Goal: Transaction & Acquisition: Download file/media

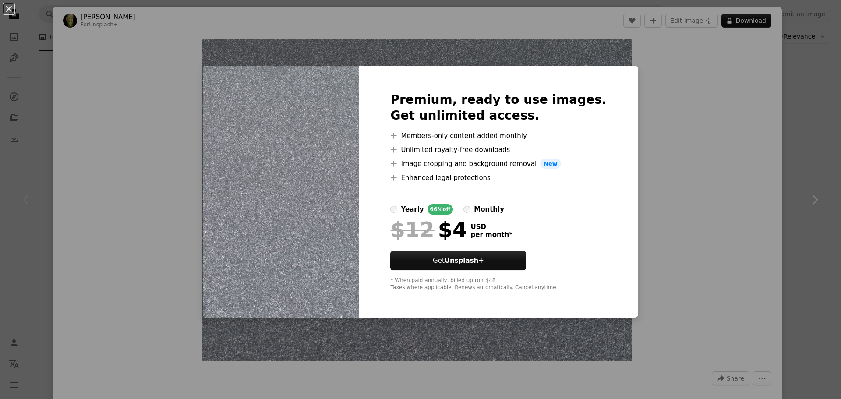
click at [763, 149] on div "An X shape Premium, ready to use images. Get unlimited access. A plus sign Memb…" at bounding box center [420, 199] width 841 height 399
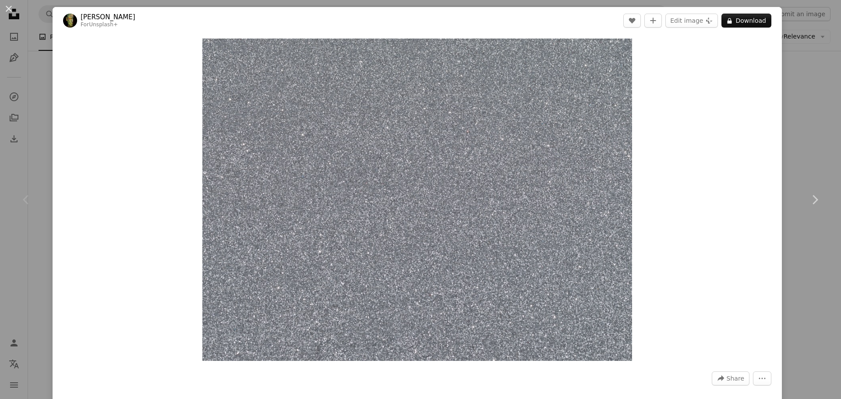
click at [775, 104] on div "Zoom in" at bounding box center [418, 199] width 730 height 331
click at [807, 89] on div "An X shape Chevron left Chevron right engin akyurt For Unsplash+ A heart A plus…" at bounding box center [420, 199] width 841 height 399
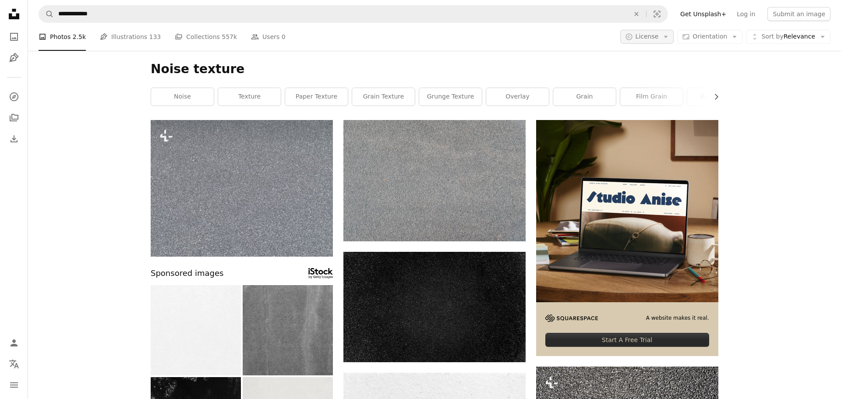
click at [663, 41] on button "A copyright icon © License Arrow down" at bounding box center [648, 37] width 54 height 14
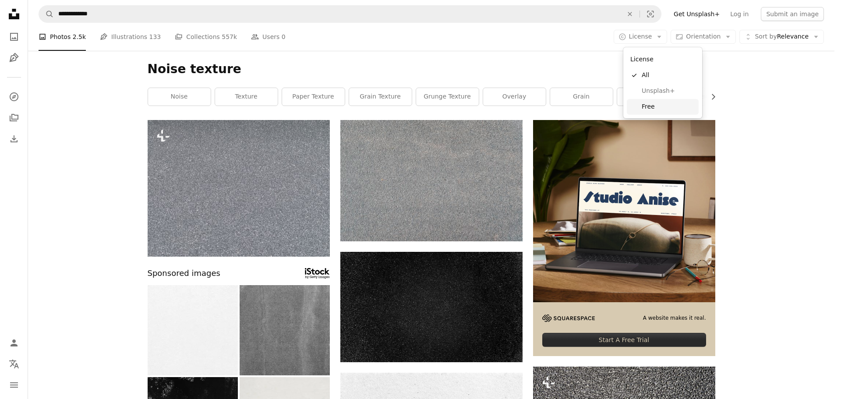
click at [654, 105] on span "Free" at bounding box center [668, 107] width 53 height 9
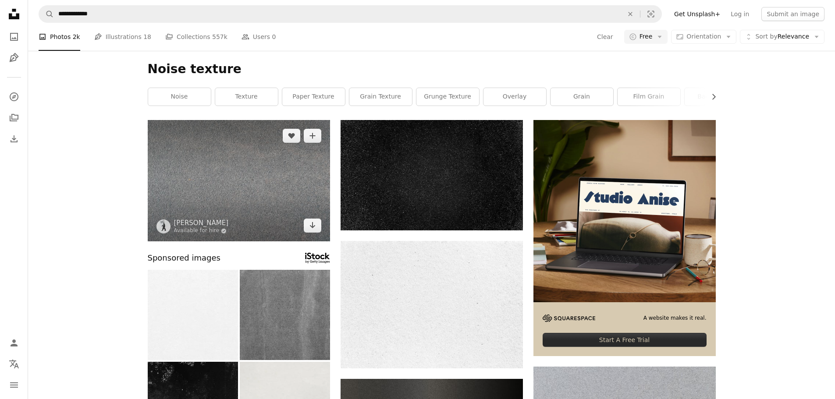
click at [250, 194] on img at bounding box center [239, 180] width 182 height 121
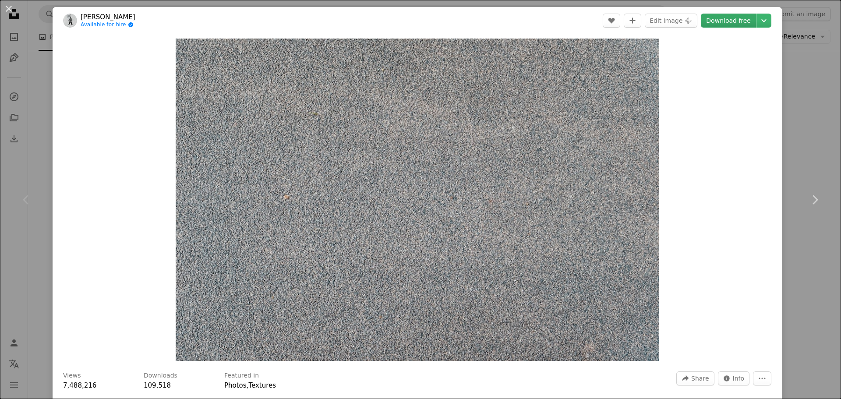
click at [733, 18] on link "Download free" at bounding box center [728, 21] width 55 height 14
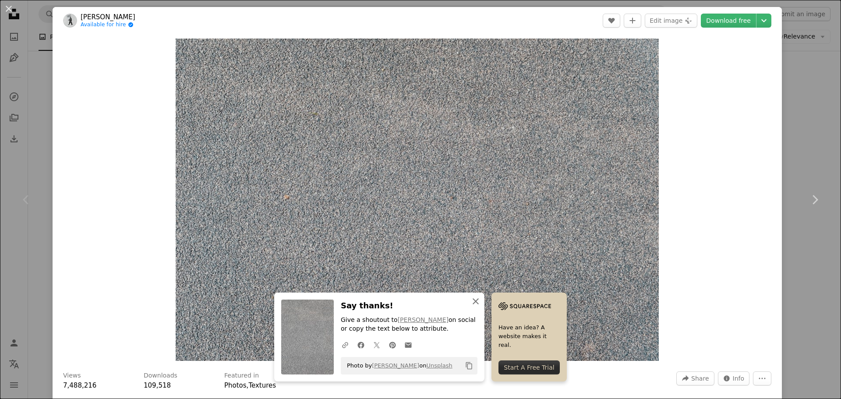
drag, startPoint x: 470, startPoint y: 302, endPoint x: 494, endPoint y: 295, distance: 25.6
click at [471, 302] on icon "An X shape" at bounding box center [476, 301] width 11 height 11
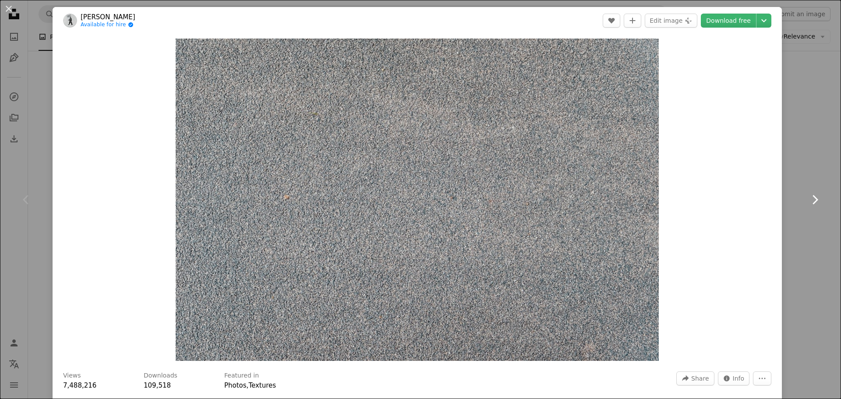
click at [789, 169] on link "Chevron right" at bounding box center [815, 200] width 53 height 84
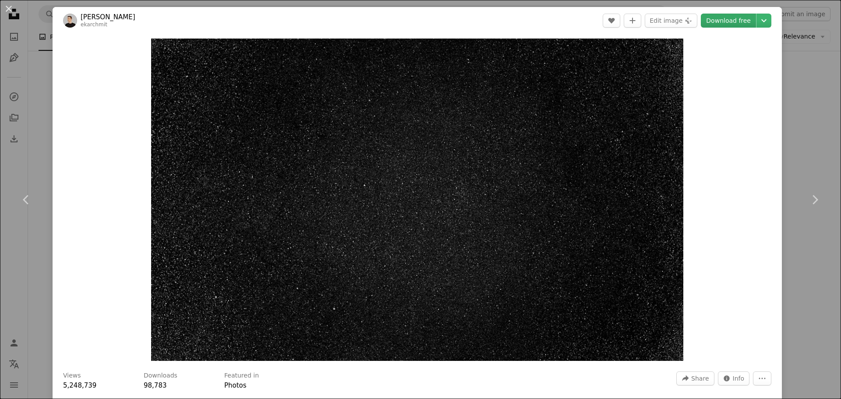
click at [718, 19] on link "Download free" at bounding box center [728, 21] width 55 height 14
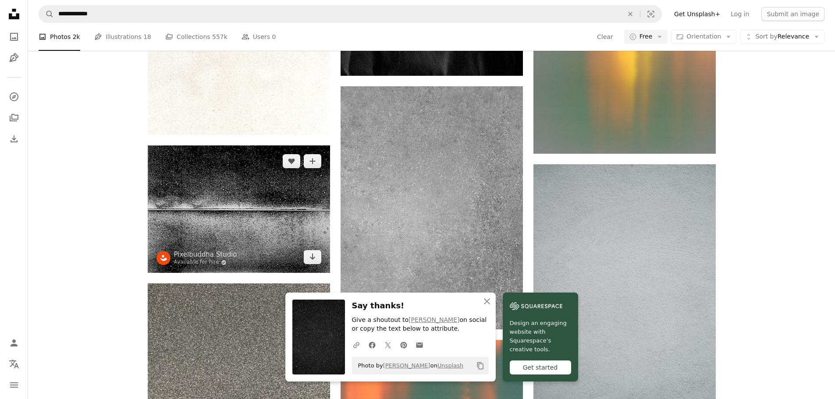
scroll to position [628, 0]
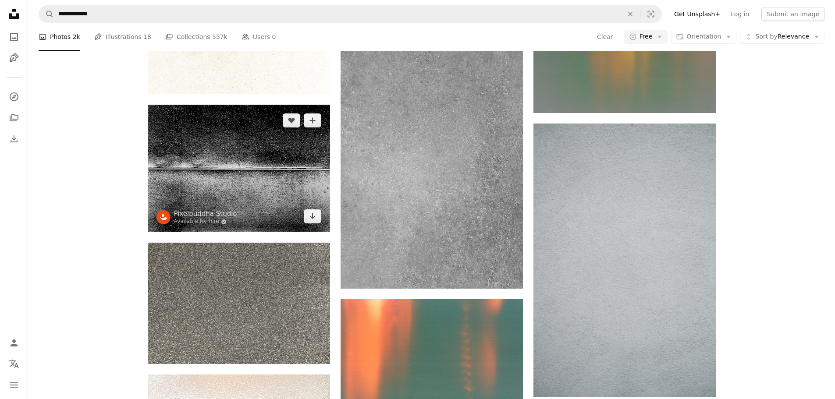
click at [245, 181] on img at bounding box center [239, 169] width 182 height 128
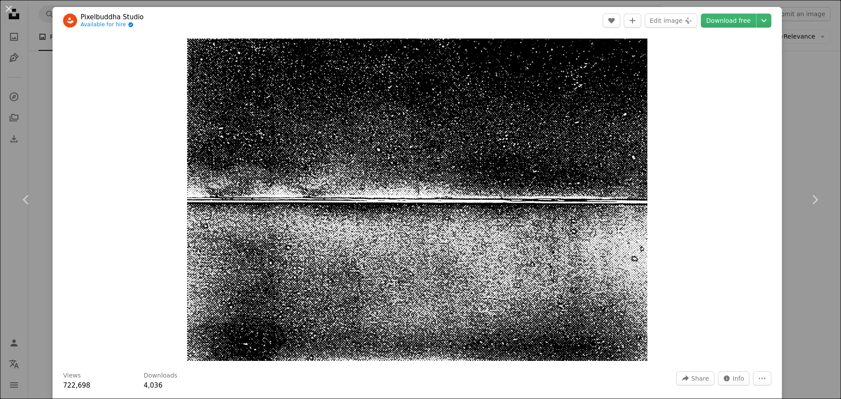
drag, startPoint x: 782, startPoint y: 117, endPoint x: 791, endPoint y: 106, distance: 14.6
click at [786, 114] on div "An X shape Chevron left Chevron right Pixelbuddha Studio Available for hire A c…" at bounding box center [420, 199] width 841 height 399
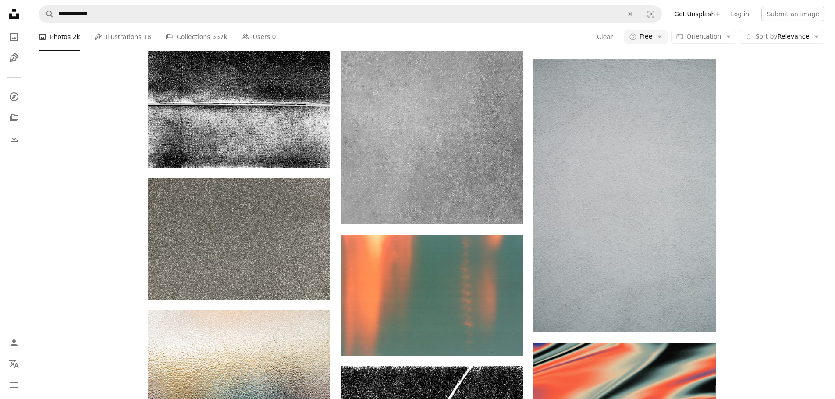
scroll to position [717, 0]
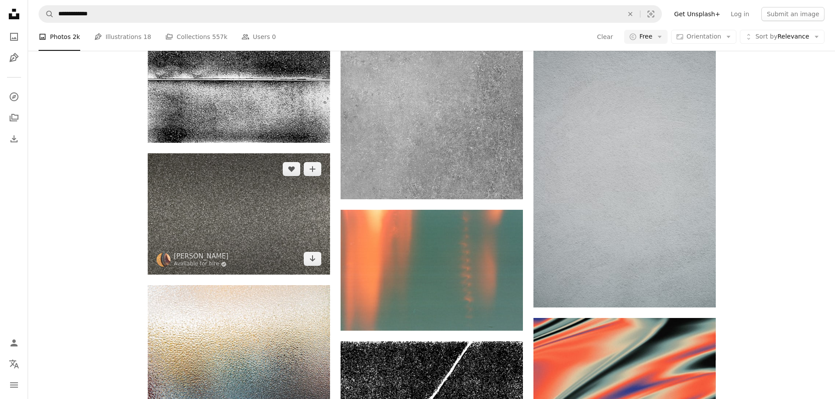
click at [230, 217] on img at bounding box center [239, 213] width 182 height 121
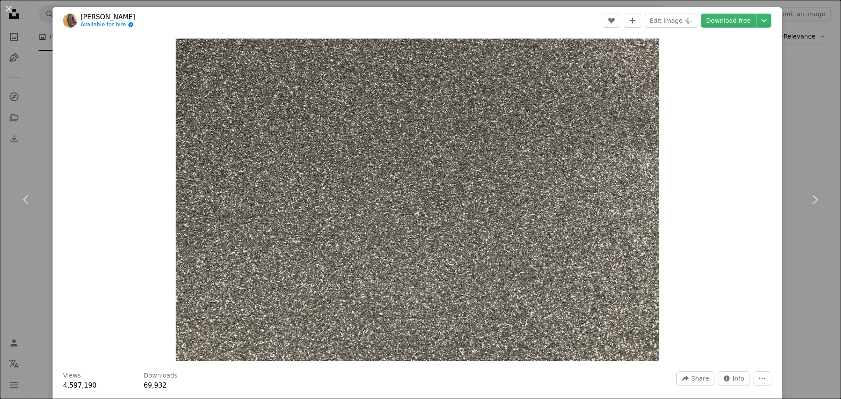
click at [811, 76] on div "An X shape Chevron left Chevron right [PERSON_NAME] Available for hire A checkm…" at bounding box center [420, 199] width 841 height 399
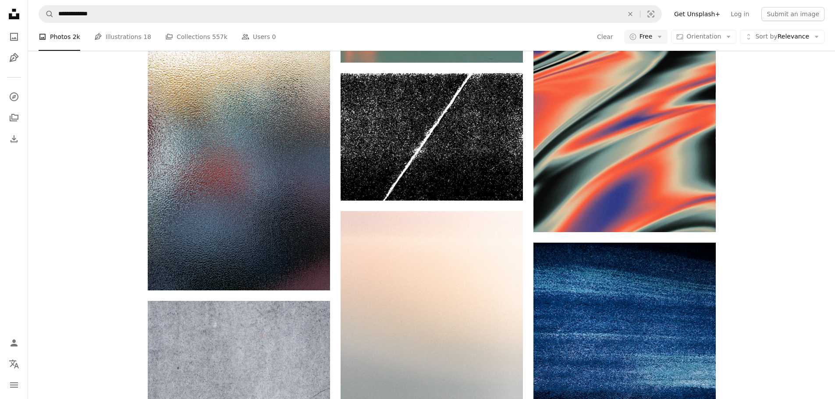
scroll to position [965, 0]
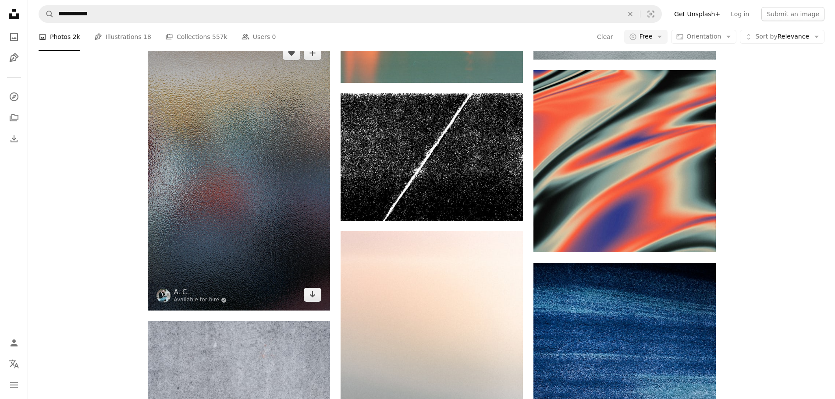
click at [254, 147] on img at bounding box center [239, 173] width 182 height 273
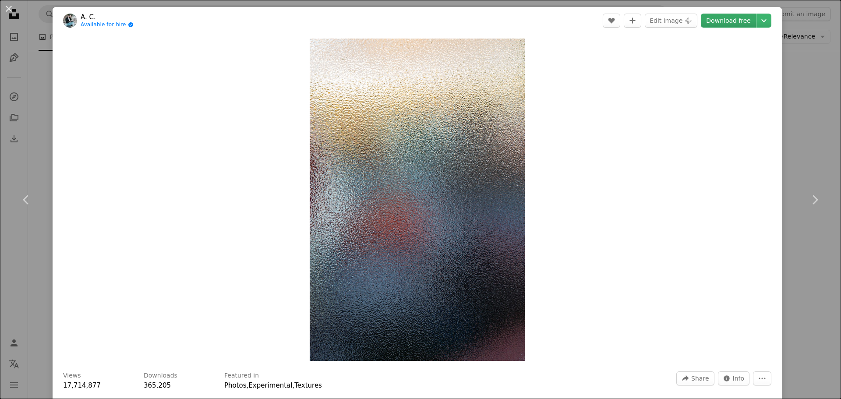
click at [730, 23] on link "Download free" at bounding box center [728, 21] width 55 height 14
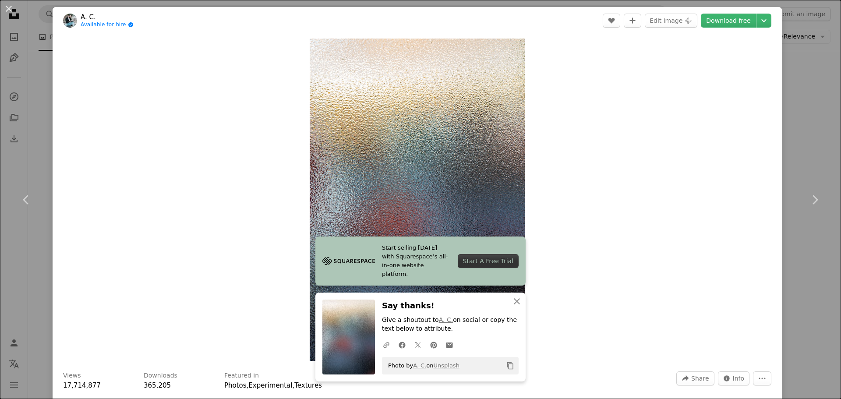
click at [801, 89] on div "An X shape Chevron left Chevron right A. C. Available for hire A checkmark insi…" at bounding box center [420, 199] width 841 height 399
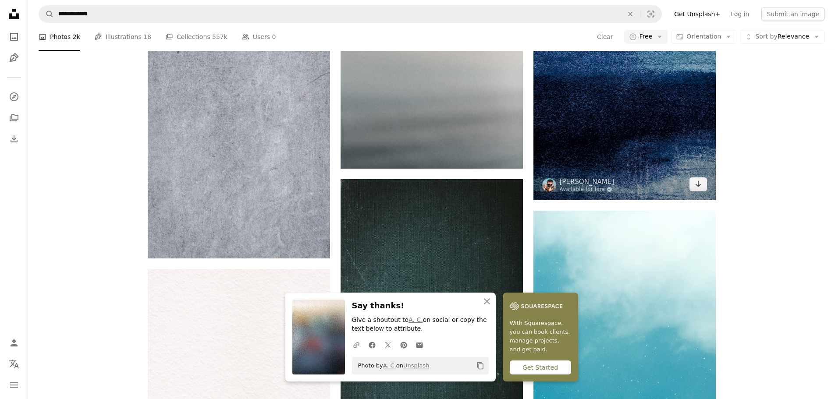
scroll to position [1308, 0]
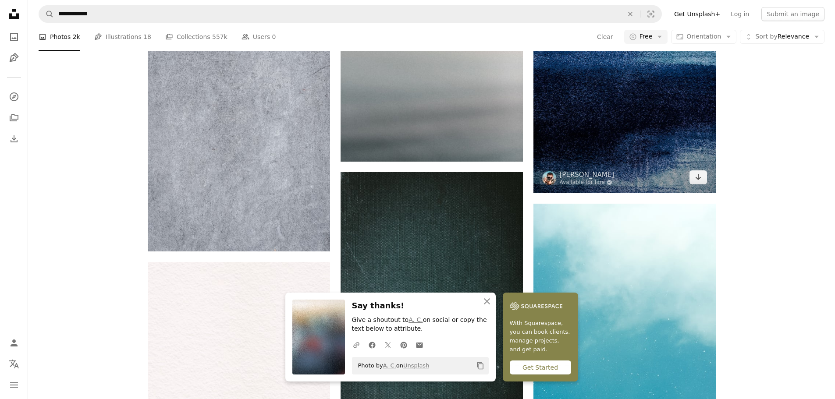
click at [625, 155] on img at bounding box center [624, 56] width 182 height 273
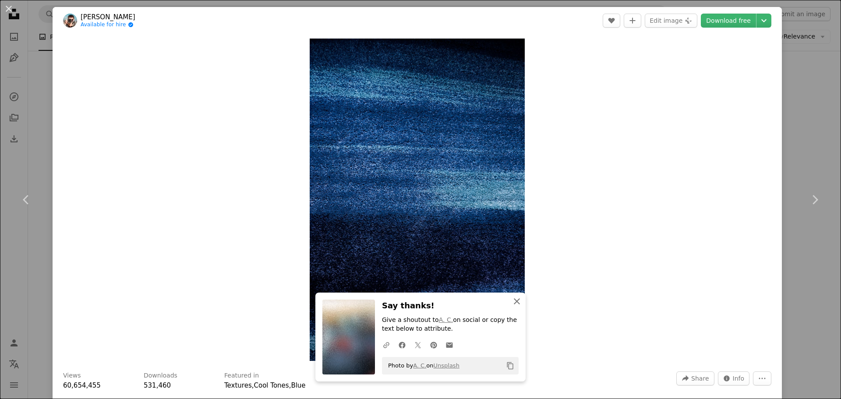
click at [511, 295] on button "An X shape Close" at bounding box center [517, 302] width 18 height 18
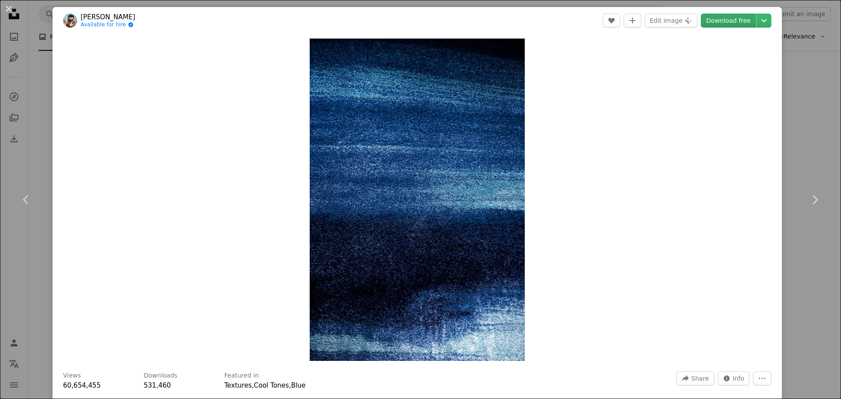
click at [711, 23] on link "Download free" at bounding box center [728, 21] width 55 height 14
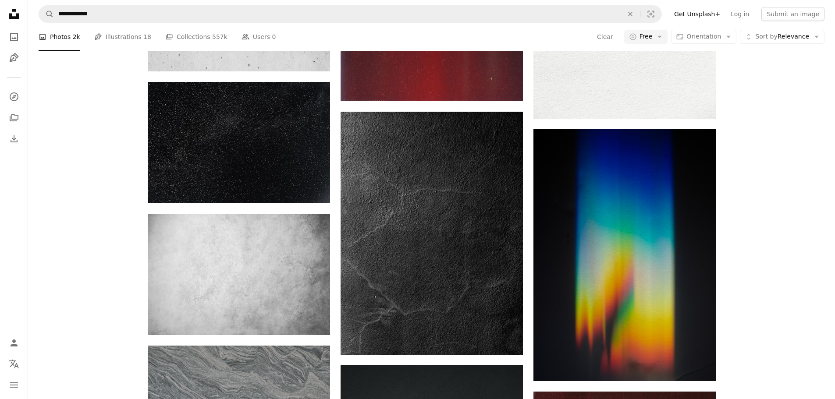
scroll to position [2128, 0]
